Goal: Task Accomplishment & Management: Complete application form

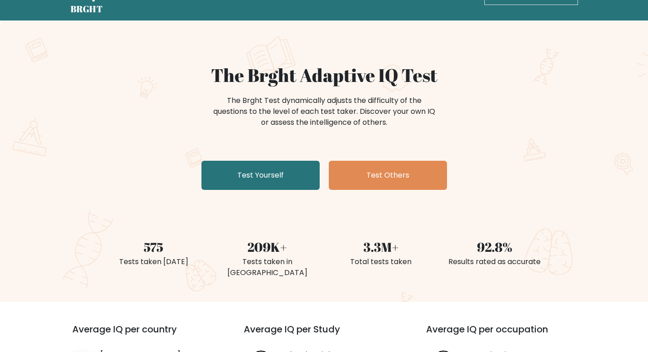
scroll to position [45, 0]
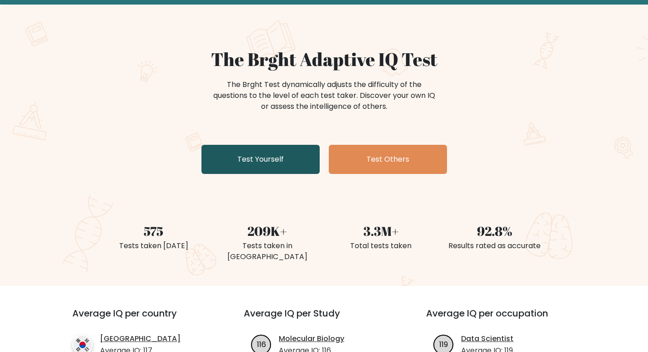
click at [299, 164] on link "Test Yourself" at bounding box center [260, 159] width 118 height 29
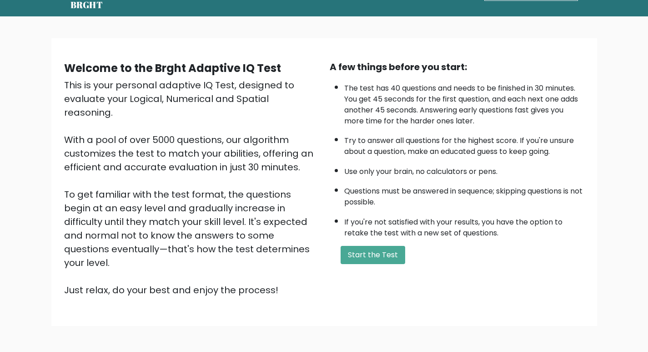
scroll to position [20, 0]
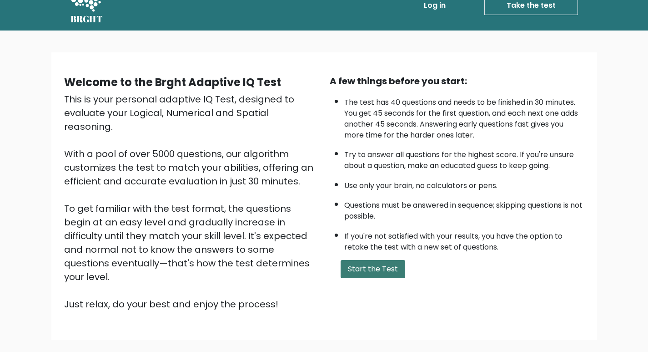
click at [357, 261] on button "Start the Test" at bounding box center [373, 269] width 65 height 18
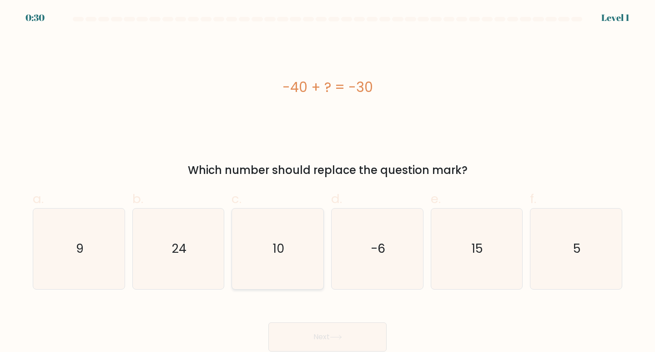
click at [270, 251] on icon "10" at bounding box center [277, 248] width 80 height 80
click at [327, 182] on input "c. 10" at bounding box center [327, 179] width 0 height 6
radio input "true"
click at [310, 347] on button "Next" at bounding box center [327, 336] width 118 height 29
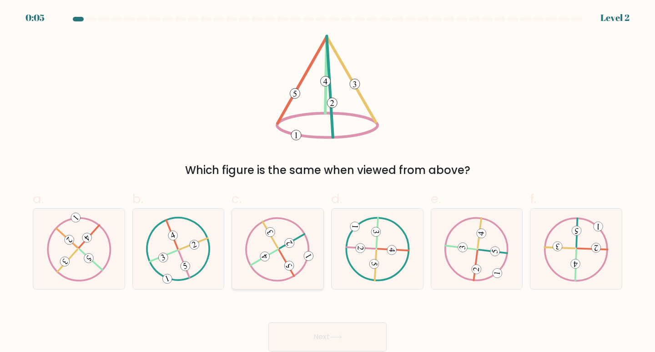
click at [286, 257] on icon at bounding box center [277, 248] width 65 height 64
click at [327, 182] on input "c." at bounding box center [327, 179] width 0 height 6
radio input "true"
drag, startPoint x: 350, startPoint y: 330, endPoint x: 324, endPoint y: 324, distance: 26.9
click at [350, 330] on button "Next" at bounding box center [327, 336] width 118 height 29
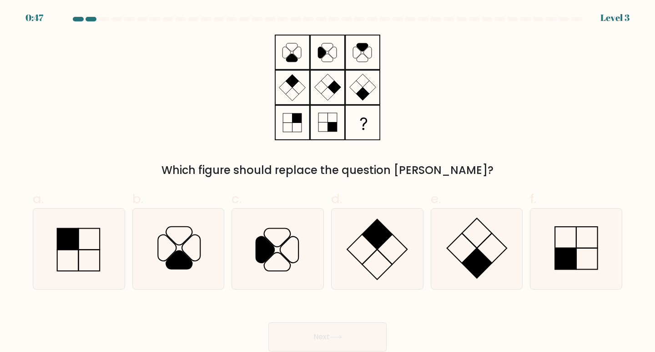
click at [348, 335] on button "Next" at bounding box center [327, 336] width 118 height 29
click at [514, 114] on div "Which figure should replace the question mark?" at bounding box center [327, 107] width 600 height 144
click at [568, 272] on icon at bounding box center [576, 248] width 80 height 80
click at [328, 182] on input "f." at bounding box center [327, 179] width 0 height 6
radio input "true"
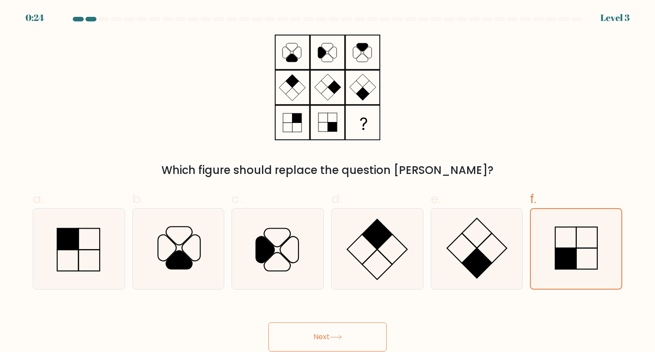
click at [357, 334] on button "Next" at bounding box center [327, 336] width 118 height 29
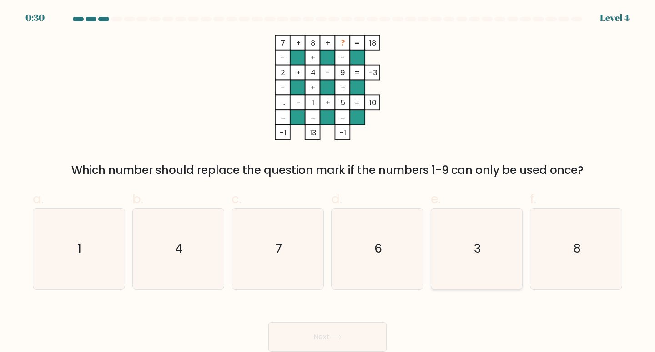
click at [464, 264] on icon "3" at bounding box center [477, 248] width 80 height 80
click at [328, 182] on input "e. 3" at bounding box center [327, 179] width 0 height 6
radio input "true"
click at [354, 325] on button "Next" at bounding box center [327, 336] width 118 height 29
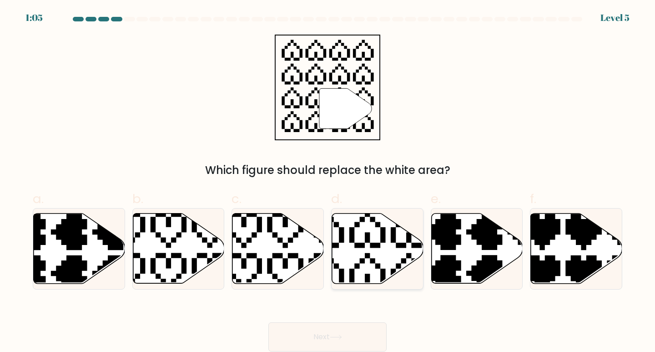
click at [371, 236] on icon at bounding box center [377, 248] width 91 height 70
click at [328, 182] on input "d." at bounding box center [327, 179] width 0 height 6
radio input "true"
click at [358, 332] on button "Next" at bounding box center [327, 336] width 118 height 29
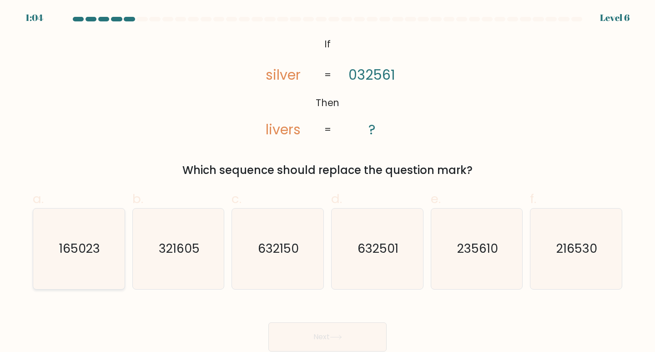
click at [88, 252] on text "165023" at bounding box center [79, 248] width 41 height 17
click at [327, 182] on input "a. 165023" at bounding box center [327, 179] width 0 height 6
radio input "true"
click at [354, 335] on button "Next" at bounding box center [327, 336] width 118 height 29
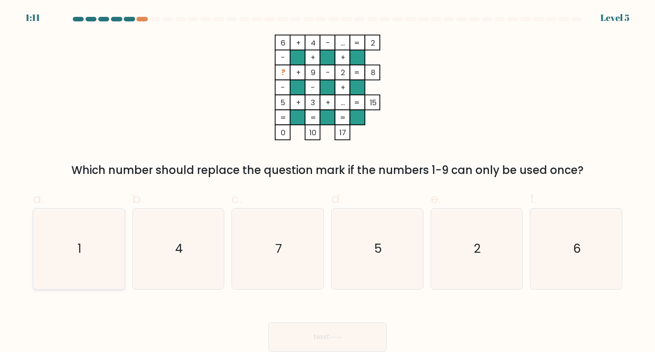
drag, startPoint x: 47, startPoint y: 322, endPoint x: 48, endPoint y: 278, distance: 44.1
click at [47, 317] on div "Next" at bounding box center [327, 325] width 600 height 51
click at [52, 261] on icon "1" at bounding box center [79, 248] width 80 height 80
click at [327, 182] on input "a. 1" at bounding box center [327, 179] width 0 height 6
radio input "true"
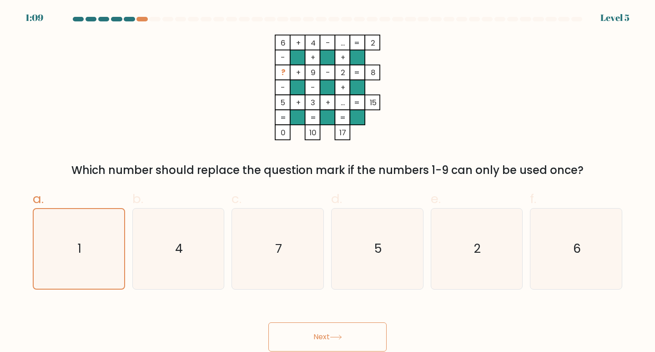
click at [321, 332] on button "Next" at bounding box center [327, 336] width 118 height 29
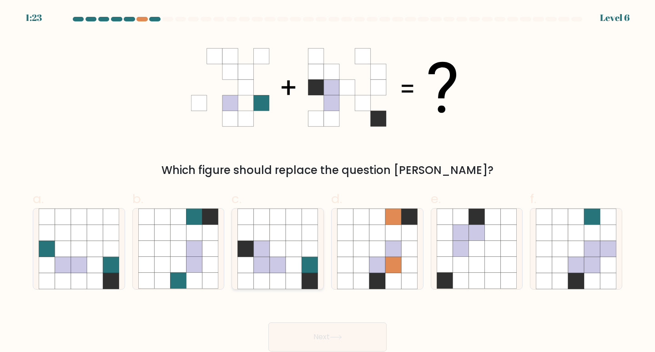
click at [294, 263] on icon at bounding box center [294, 265] width 16 height 16
click at [327, 182] on input "c." at bounding box center [327, 179] width 0 height 6
radio input "true"
click at [341, 332] on button "Next" at bounding box center [327, 336] width 118 height 29
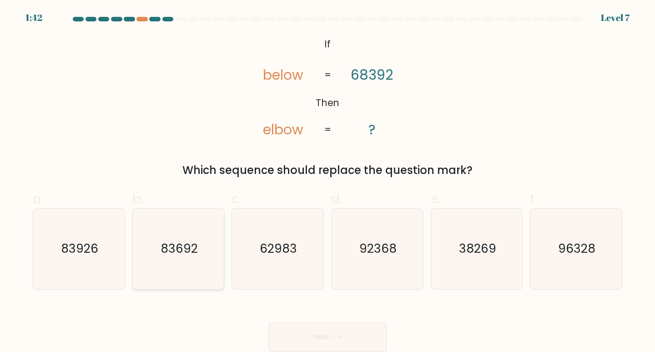
click at [199, 238] on icon "83692" at bounding box center [178, 248] width 80 height 80
click at [327, 182] on input "b. 83692" at bounding box center [327, 179] width 0 height 6
radio input "true"
click at [314, 334] on button "Next" at bounding box center [327, 336] width 118 height 29
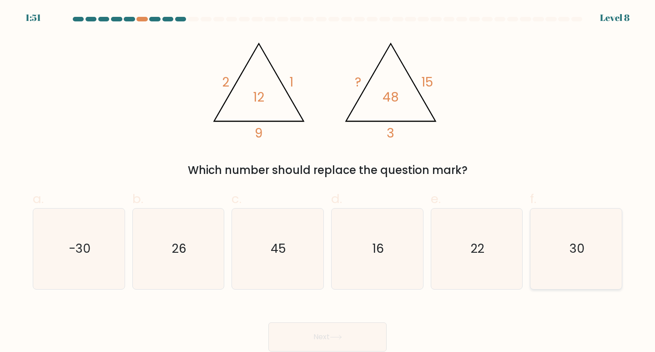
click at [572, 246] on text "30" at bounding box center [576, 248] width 15 height 17
click at [328, 182] on input "f. 30" at bounding box center [327, 179] width 0 height 6
radio input "true"
click at [363, 329] on button "Next" at bounding box center [327, 336] width 118 height 29
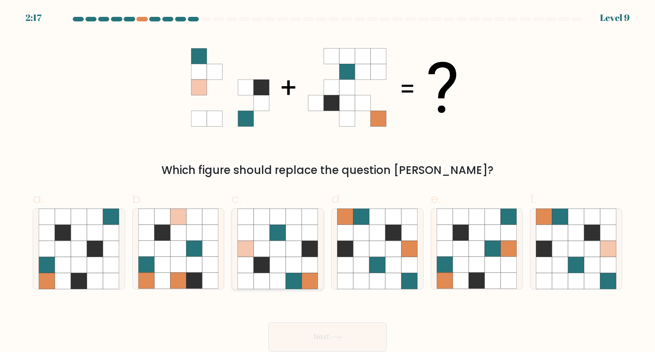
click at [273, 236] on icon at bounding box center [278, 233] width 16 height 16
click at [327, 182] on input "c." at bounding box center [327, 179] width 0 height 6
radio input "true"
click at [322, 332] on button "Next" at bounding box center [327, 336] width 118 height 29
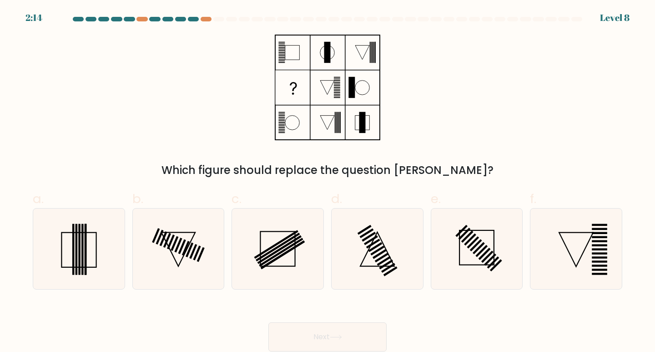
click at [326, 333] on button "Next" at bounding box center [327, 336] width 118 height 29
click at [94, 258] on icon at bounding box center [79, 248] width 80 height 80
click at [327, 182] on input "a." at bounding box center [327, 179] width 0 height 6
radio input "true"
click at [312, 334] on button "Next" at bounding box center [327, 336] width 118 height 29
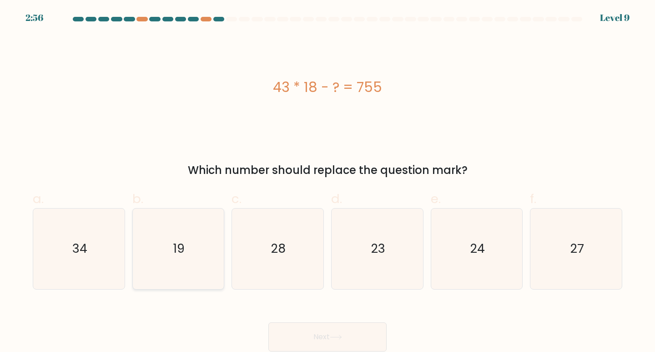
click at [206, 241] on icon "19" at bounding box center [178, 248] width 80 height 80
click at [327, 182] on input "b. 19" at bounding box center [327, 179] width 0 height 6
radio input "true"
click at [302, 324] on button "Next" at bounding box center [327, 336] width 118 height 29
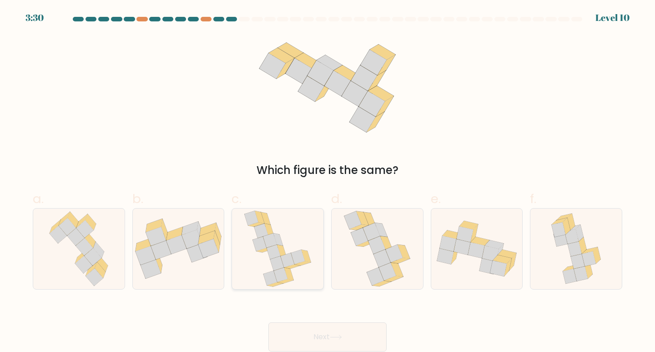
click at [267, 234] on icon at bounding box center [261, 230] width 14 height 15
click at [327, 182] on input "c." at bounding box center [327, 179] width 0 height 6
radio input "true"
click at [307, 335] on button "Next" at bounding box center [327, 336] width 118 height 29
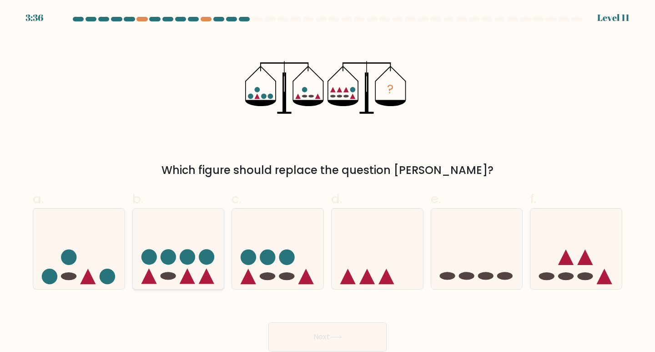
drag, startPoint x: 163, startPoint y: 280, endPoint x: 165, endPoint y: 272, distance: 8.4
click at [163, 279] on icon at bounding box center [178, 248] width 91 height 75
click at [327, 182] on input "b." at bounding box center [327, 179] width 0 height 6
radio input "true"
click at [334, 339] on button "Next" at bounding box center [327, 336] width 118 height 29
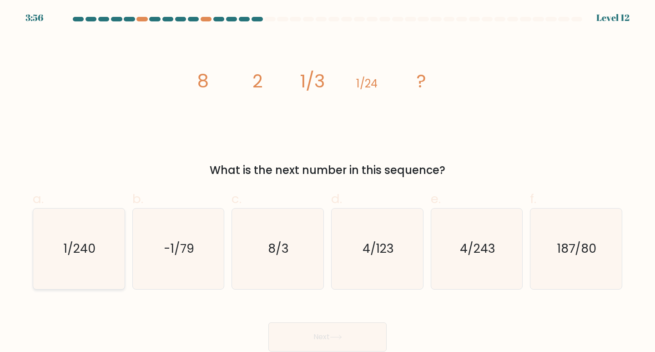
click at [104, 228] on icon "1/240" at bounding box center [79, 248] width 80 height 80
click at [327, 182] on input "a. 1/240" at bounding box center [327, 179] width 0 height 6
radio input "true"
click at [342, 324] on button "Next" at bounding box center [327, 336] width 118 height 29
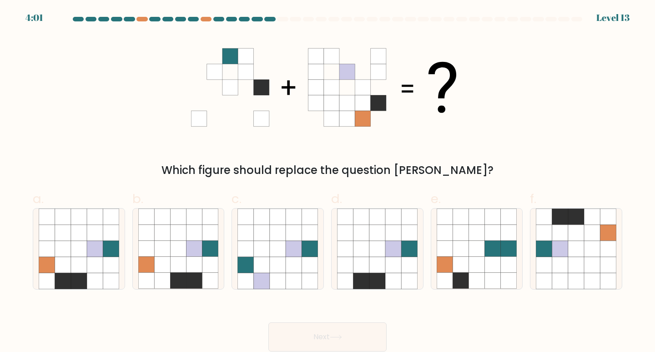
drag, startPoint x: 240, startPoint y: 111, endPoint x: 346, endPoint y: 120, distance: 106.3
click at [346, 120] on 1 at bounding box center [323, 87] width 265 height 78
click at [34, 272] on div at bounding box center [79, 248] width 92 height 81
click at [327, 182] on input "a." at bounding box center [327, 179] width 0 height 6
radio input "true"
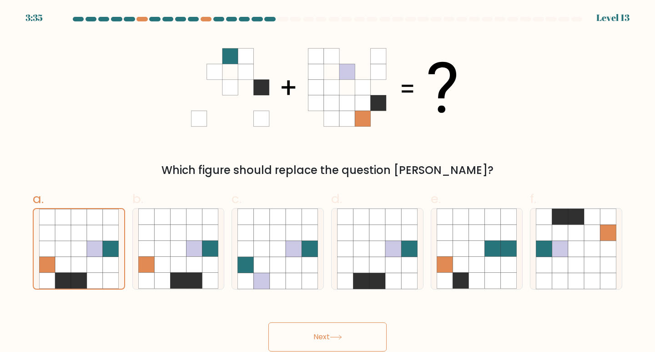
click at [334, 332] on button "Next" at bounding box center [327, 336] width 118 height 29
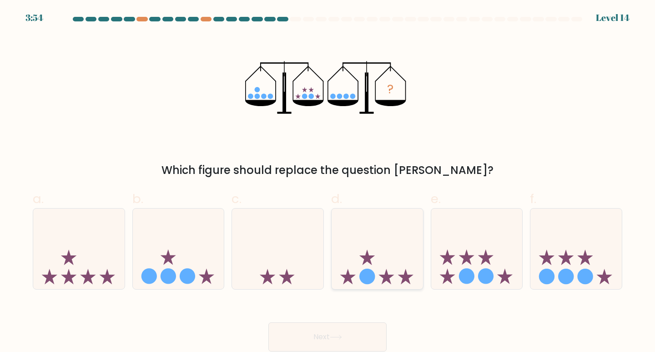
click at [352, 251] on icon at bounding box center [377, 248] width 91 height 75
click at [328, 182] on input "d." at bounding box center [327, 179] width 0 height 6
radio input "true"
click at [331, 332] on button "Next" at bounding box center [327, 336] width 118 height 29
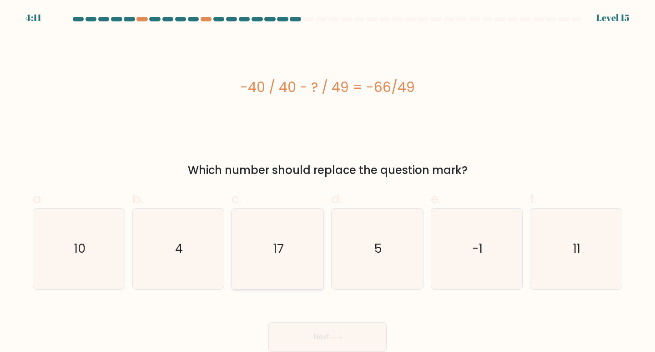
click at [279, 226] on icon "17" at bounding box center [277, 248] width 80 height 80
click at [327, 182] on input "c. 17" at bounding box center [327, 179] width 0 height 6
radio input "true"
click at [322, 334] on button "Next" at bounding box center [327, 336] width 118 height 29
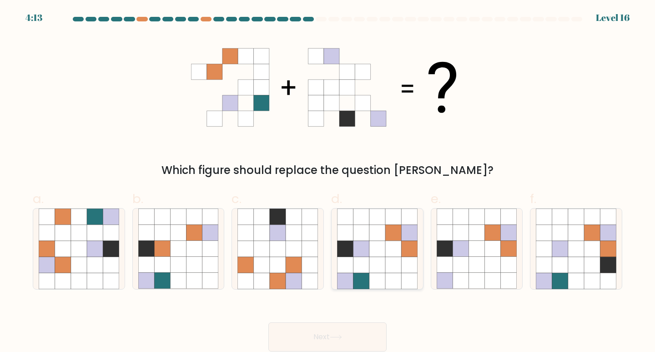
click at [396, 223] on icon at bounding box center [393, 217] width 16 height 16
click at [328, 182] on input "d." at bounding box center [327, 179] width 0 height 6
radio input "true"
click at [347, 332] on button "Next" at bounding box center [327, 336] width 118 height 29
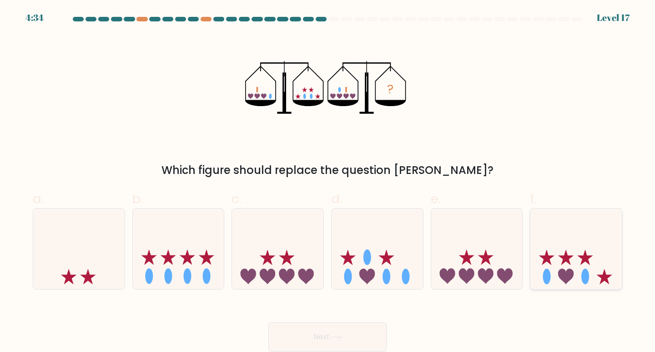
click at [543, 247] on icon at bounding box center [575, 248] width 91 height 75
click at [328, 182] on input "f." at bounding box center [327, 179] width 0 height 6
radio input "true"
click at [340, 341] on button "Next" at bounding box center [327, 336] width 118 height 29
